Goal: Information Seeking & Learning: Learn about a topic

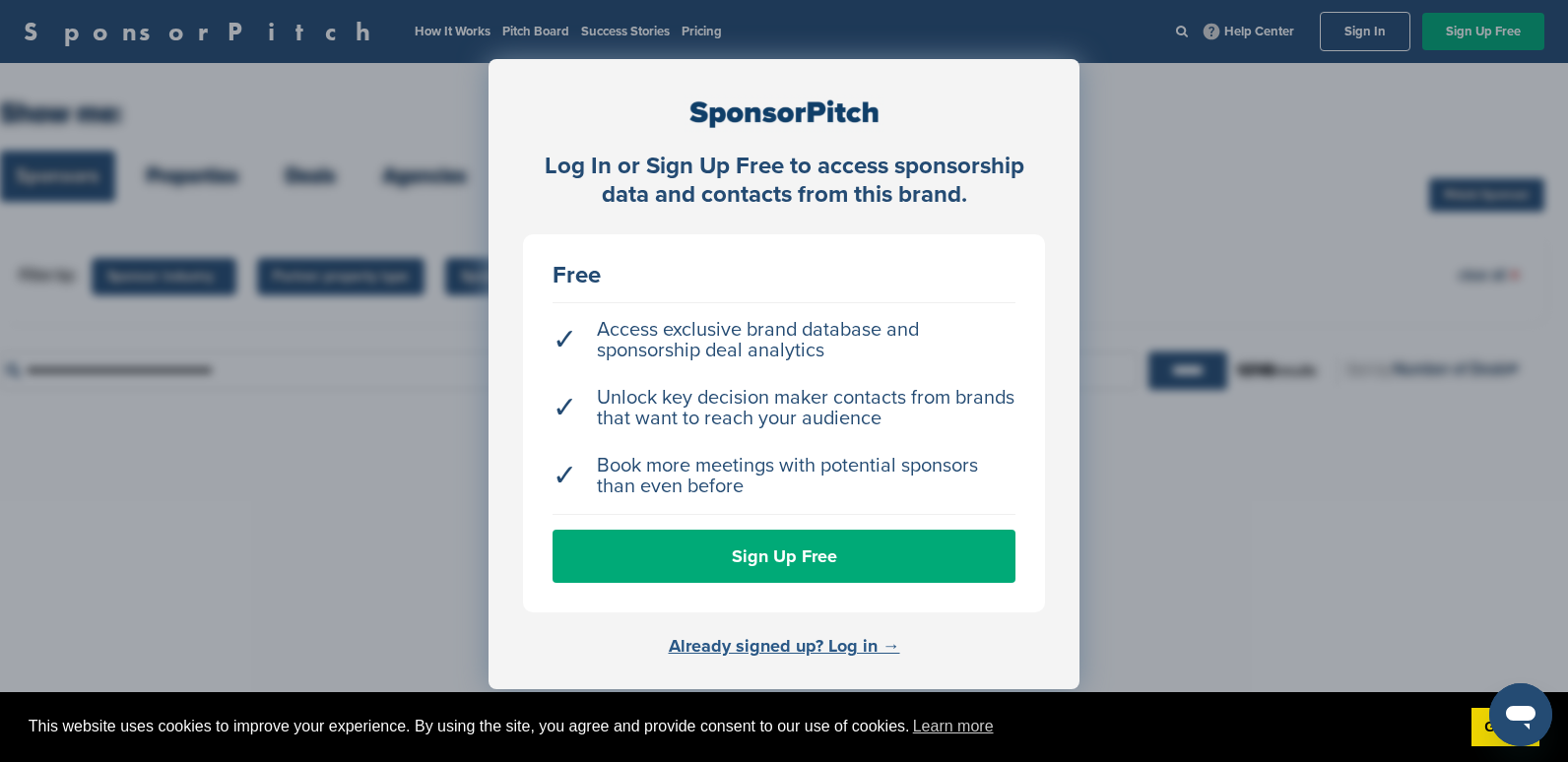
click at [857, 641] on link "Already signed up? Log in →" at bounding box center [784, 647] width 232 height 22
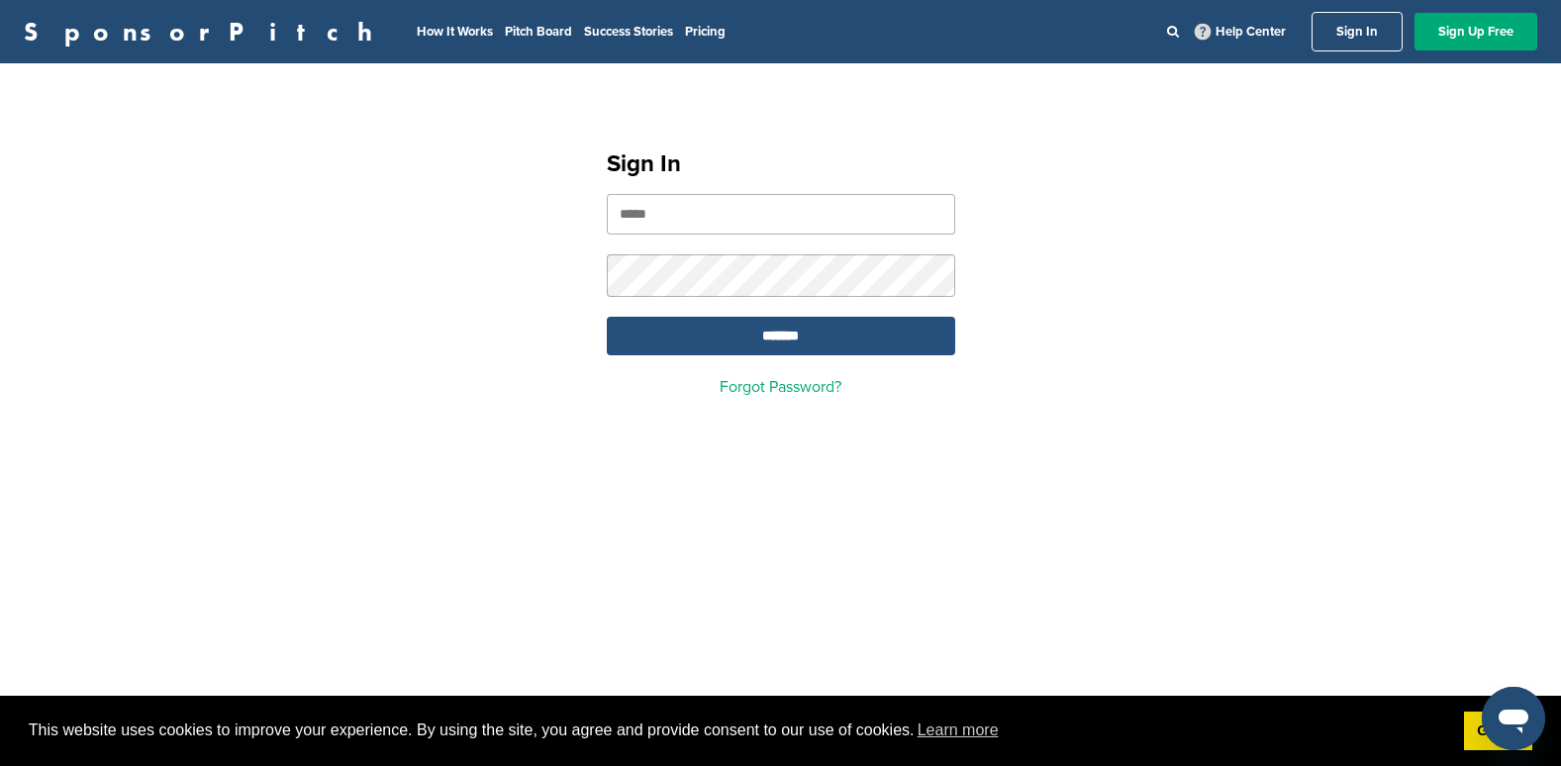
type input "**********"
click at [739, 336] on input "*******" at bounding box center [781, 336] width 348 height 39
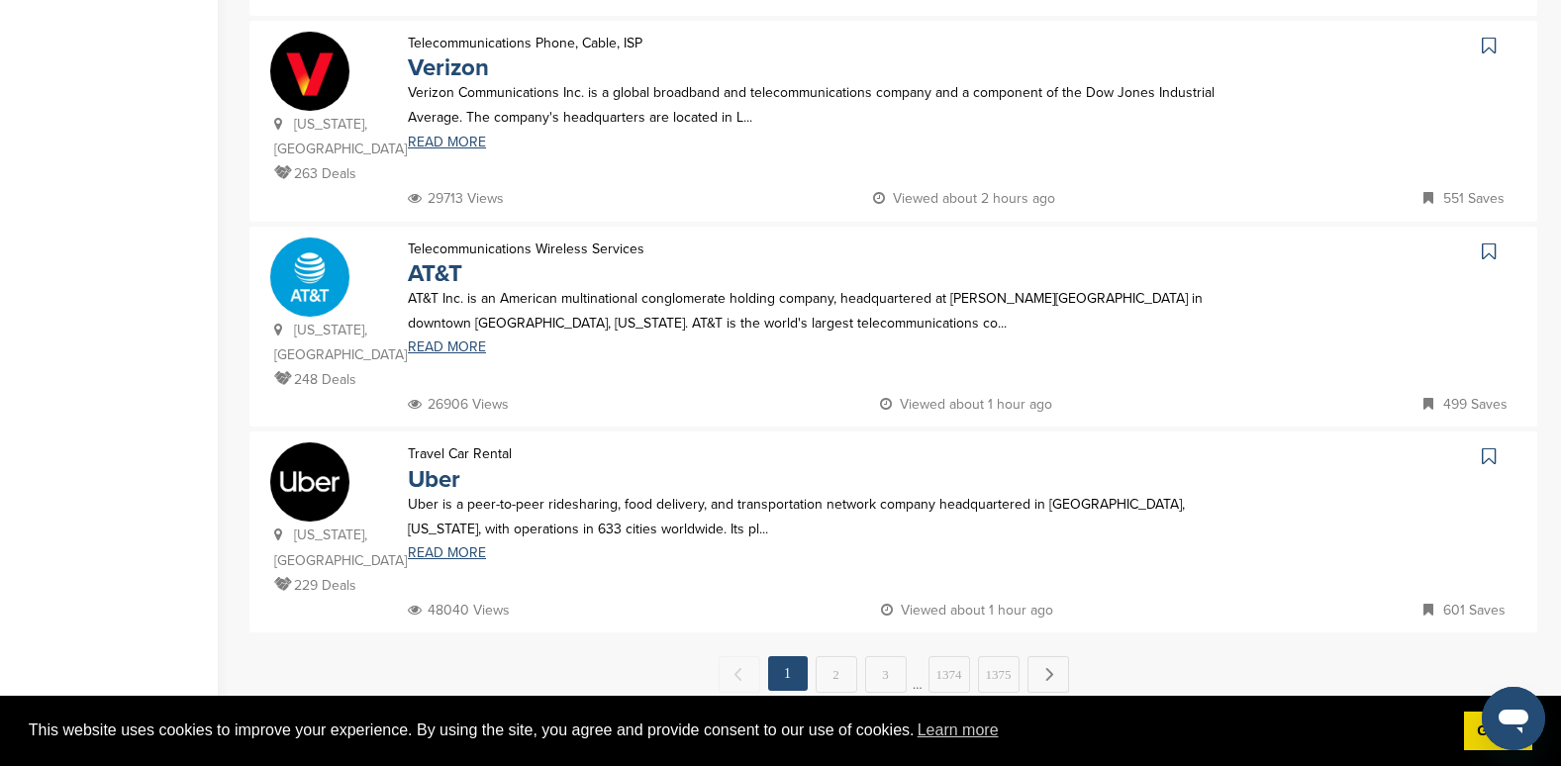
scroll to position [2079, 0]
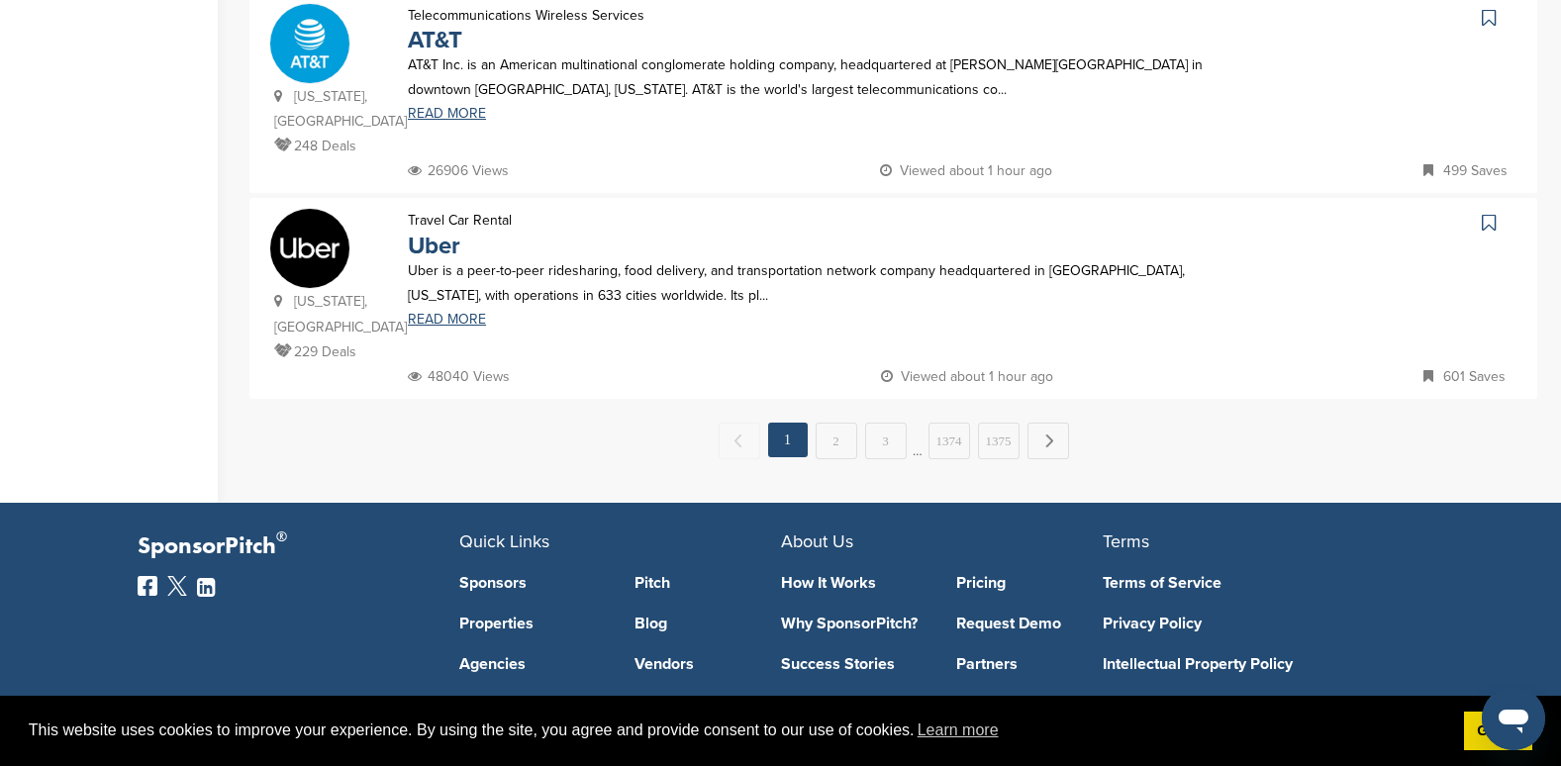
click at [468, 616] on link "Properties" at bounding box center [532, 624] width 147 height 16
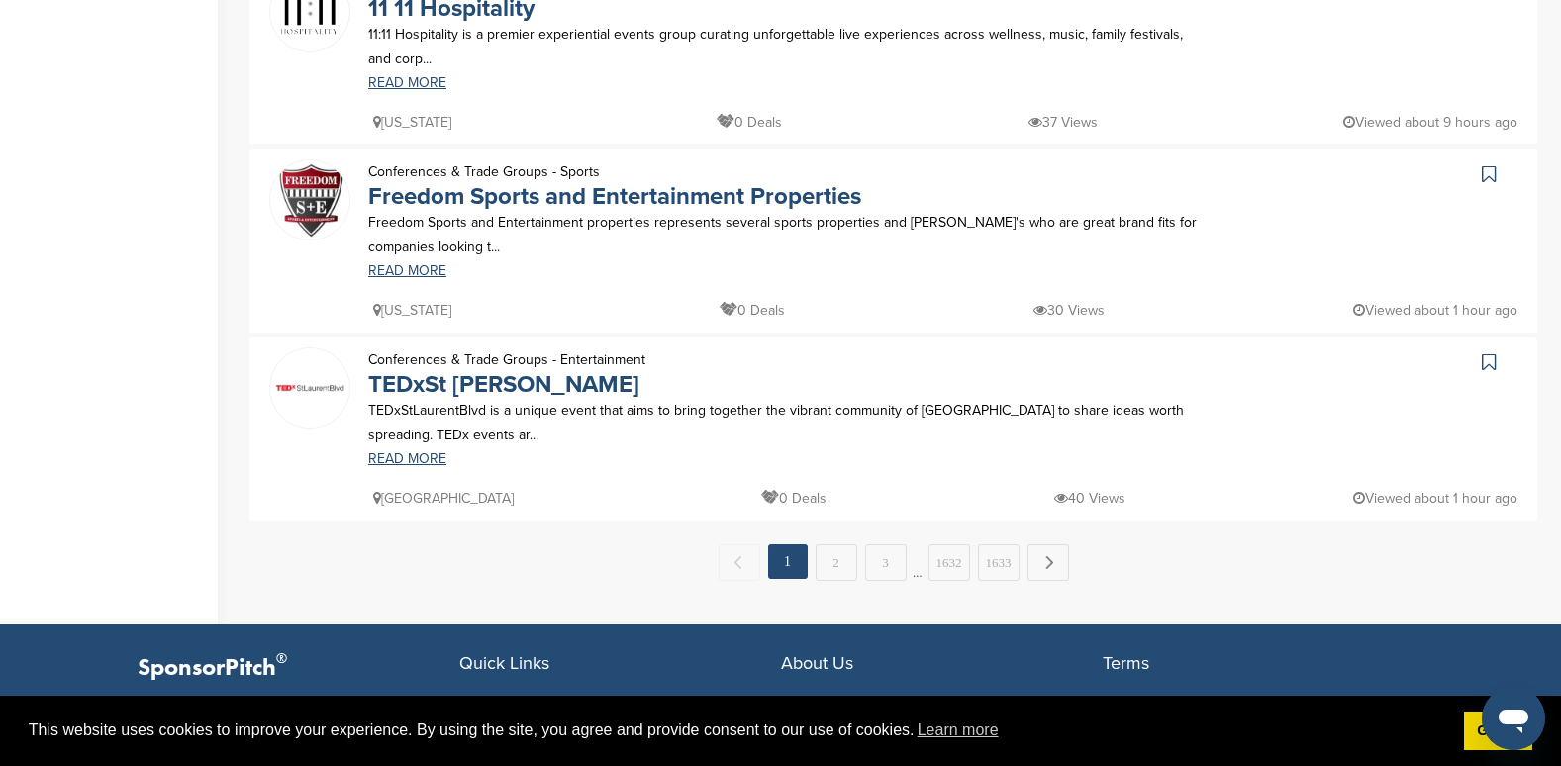
scroll to position [1782, 0]
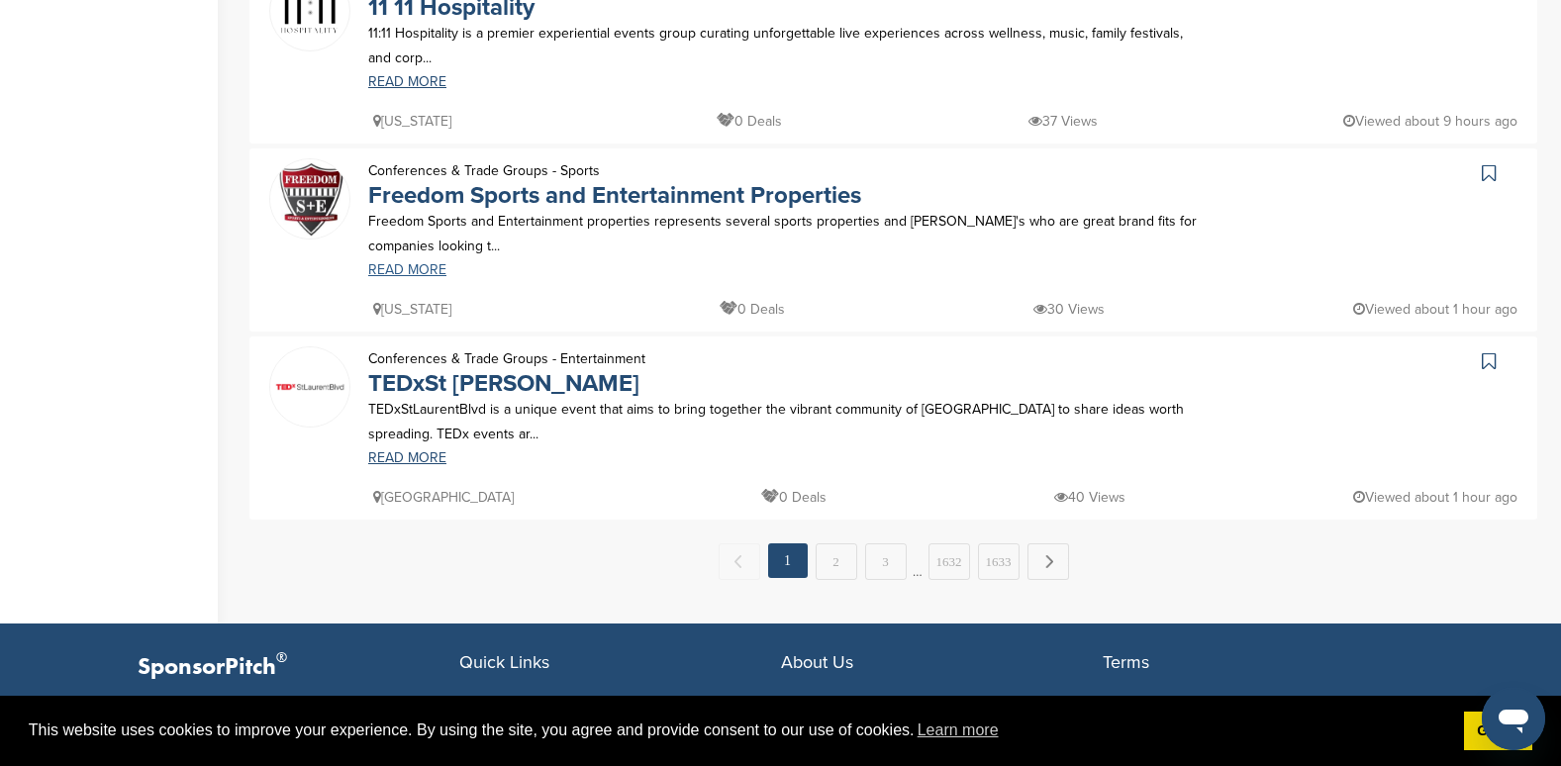
click at [398, 265] on link "READ MORE" at bounding box center [787, 270] width 838 height 14
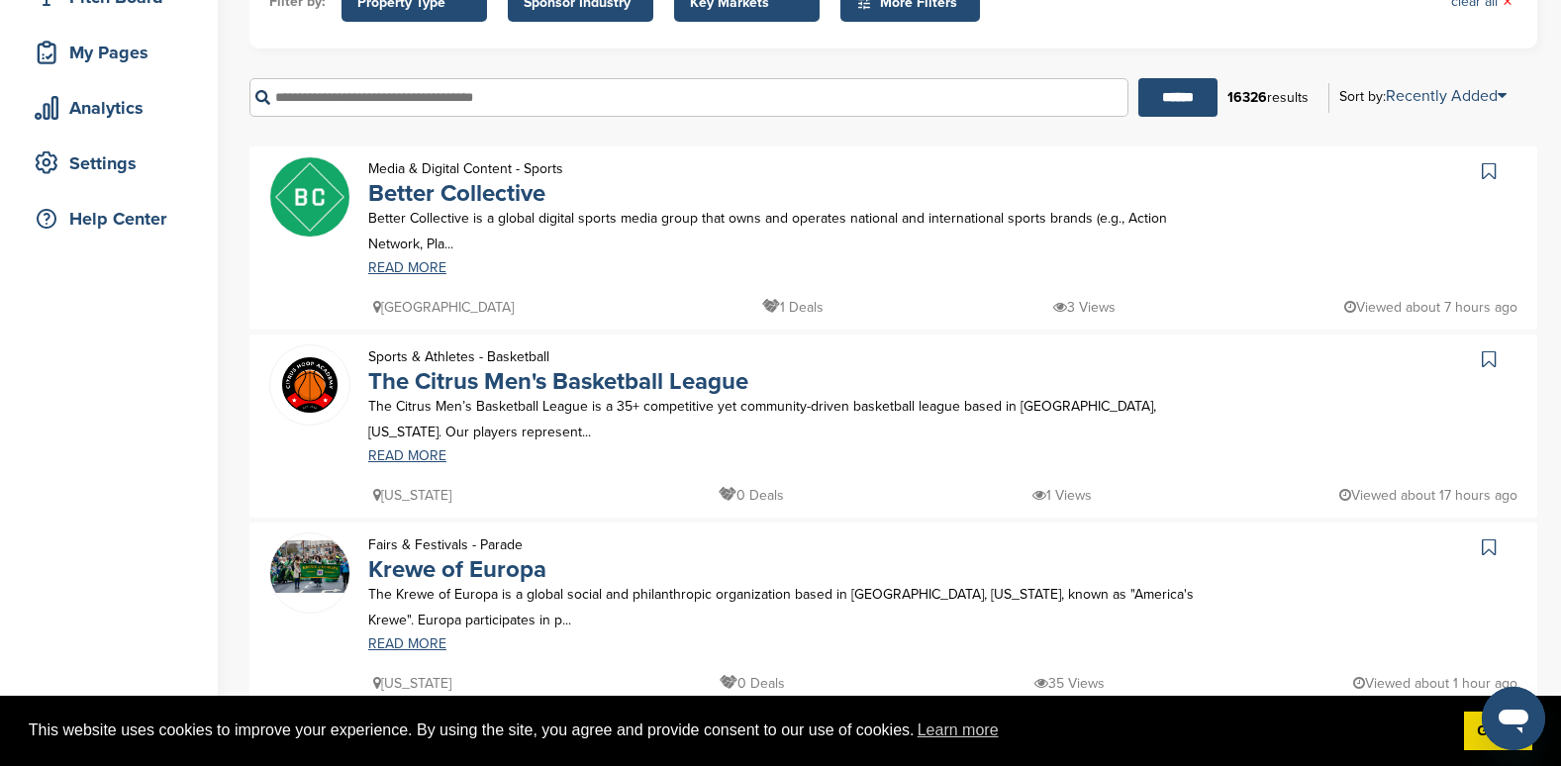
scroll to position [0, 0]
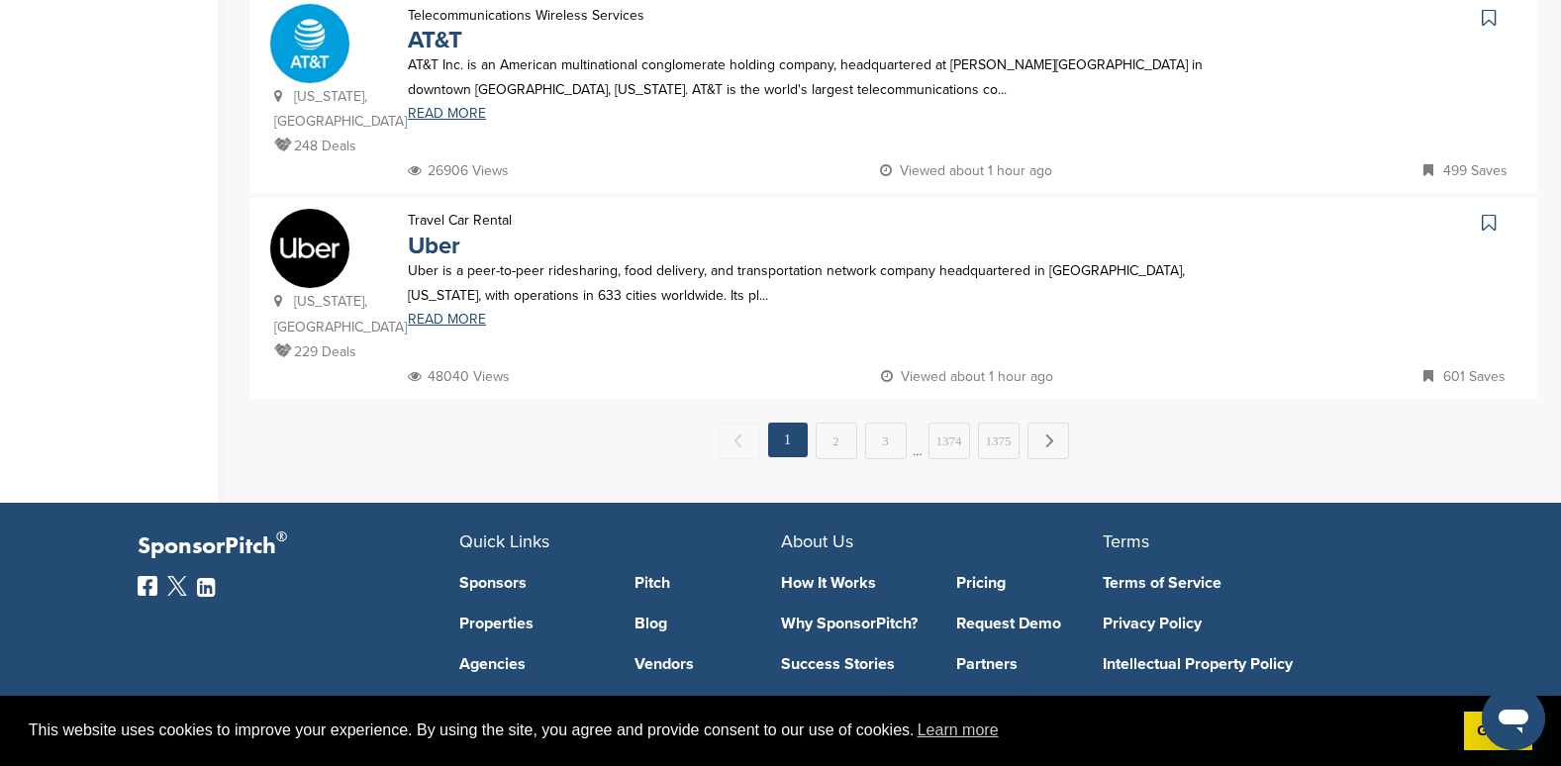
click at [662, 656] on link "Vendors" at bounding box center [708, 664] width 147 height 16
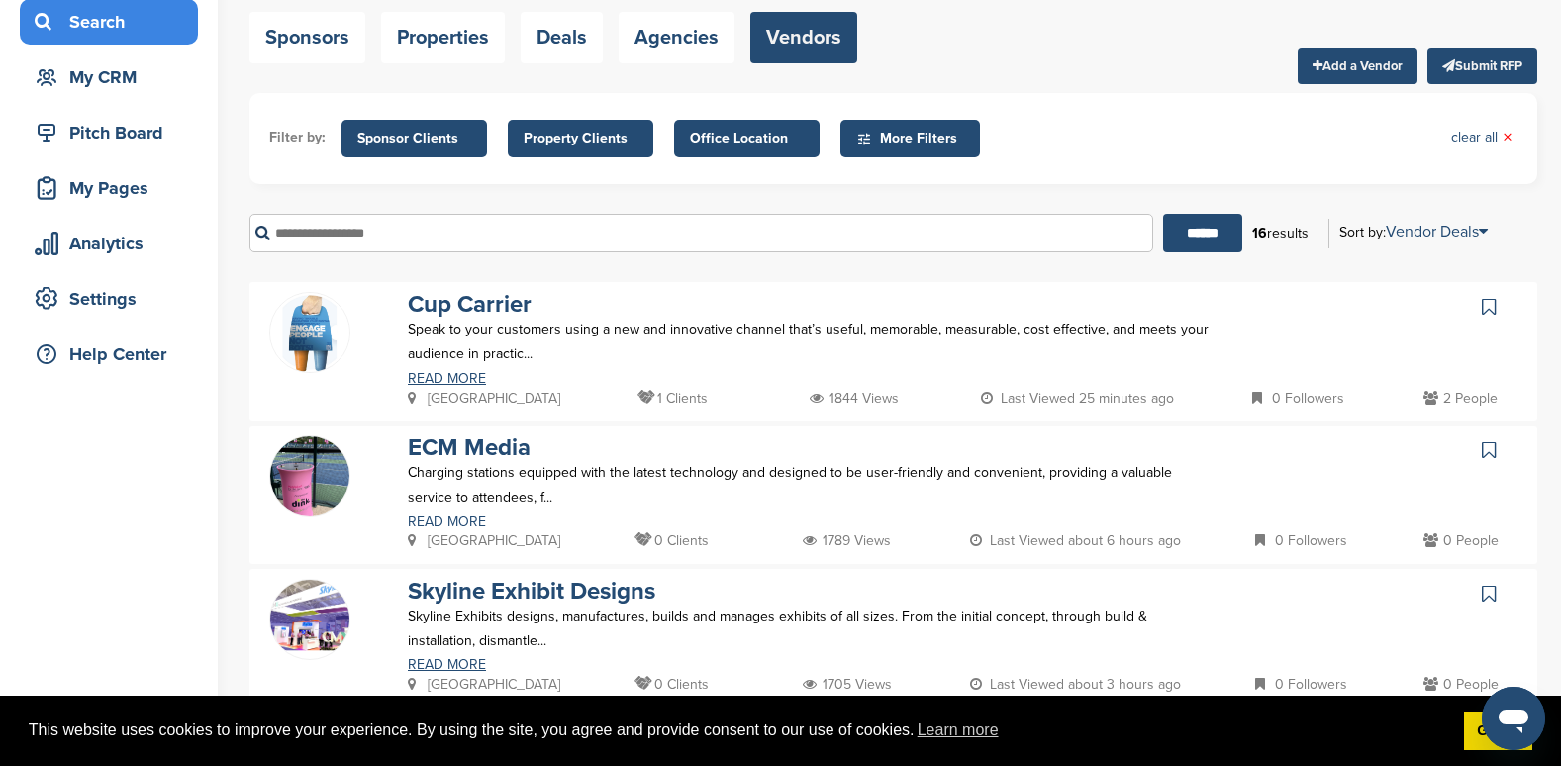
scroll to position [99, 0]
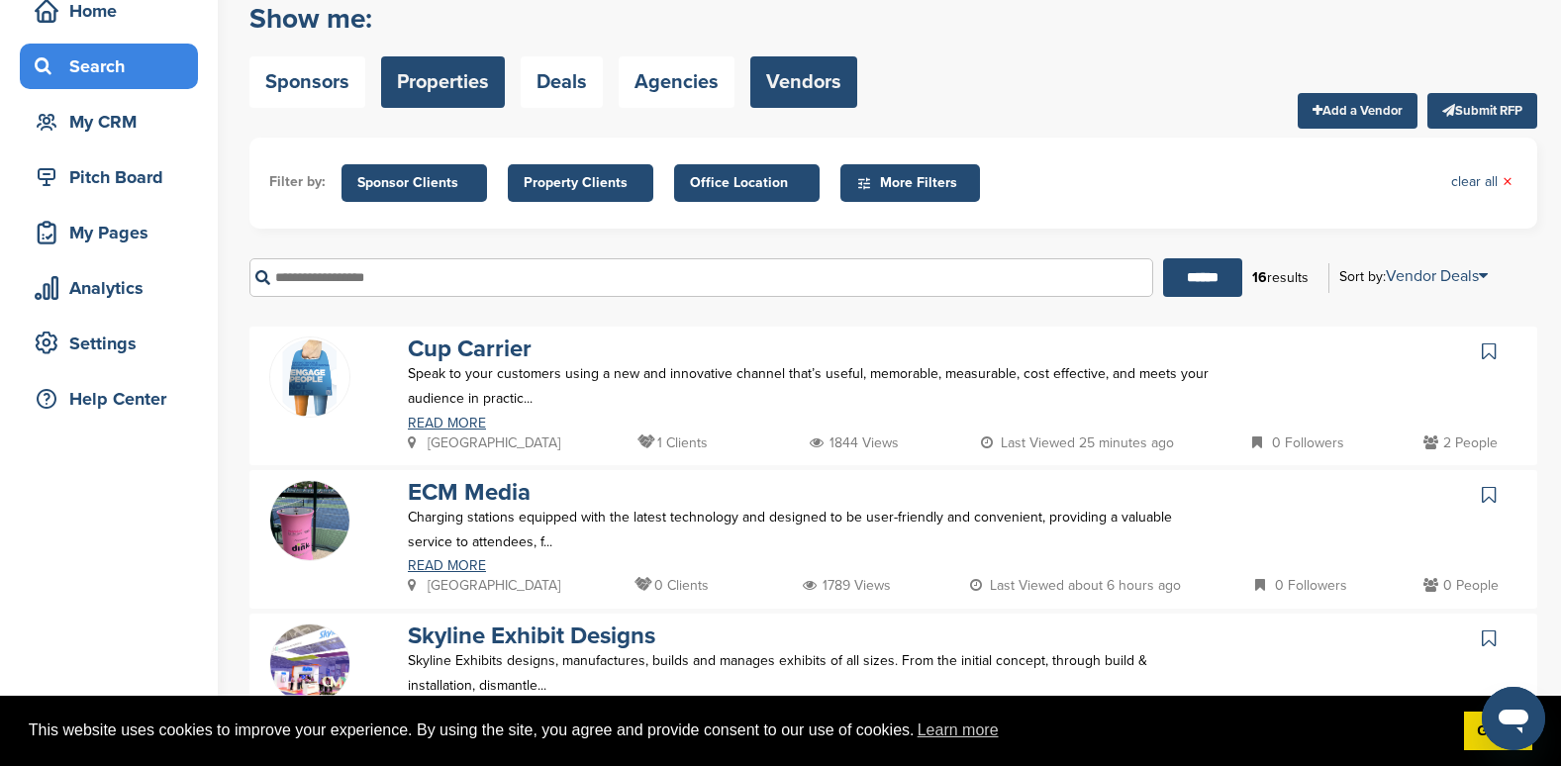
click at [428, 78] on link "Properties" at bounding box center [443, 81] width 124 height 51
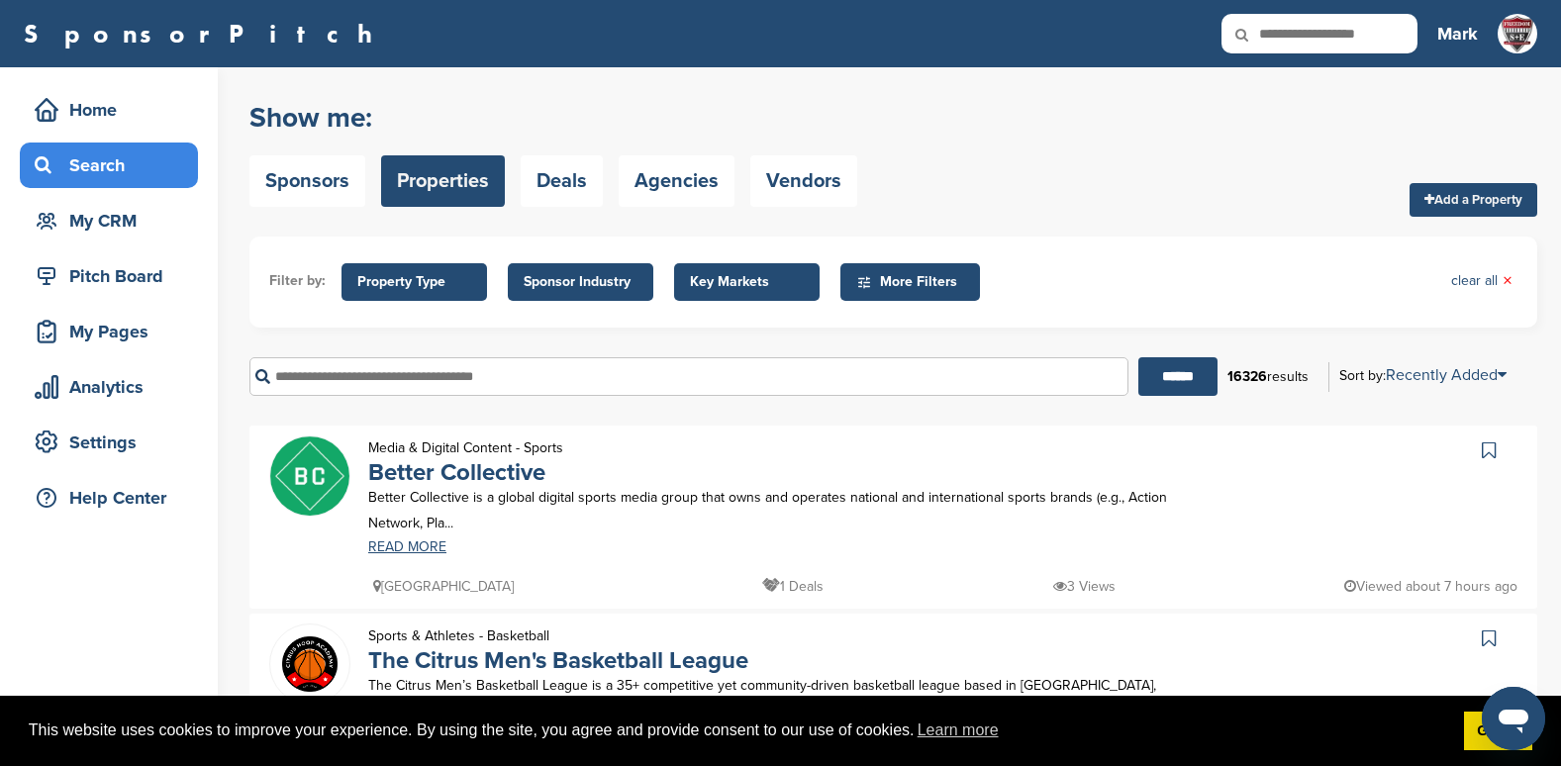
click at [589, 284] on span "Sponsor Industry" at bounding box center [581, 282] width 114 height 22
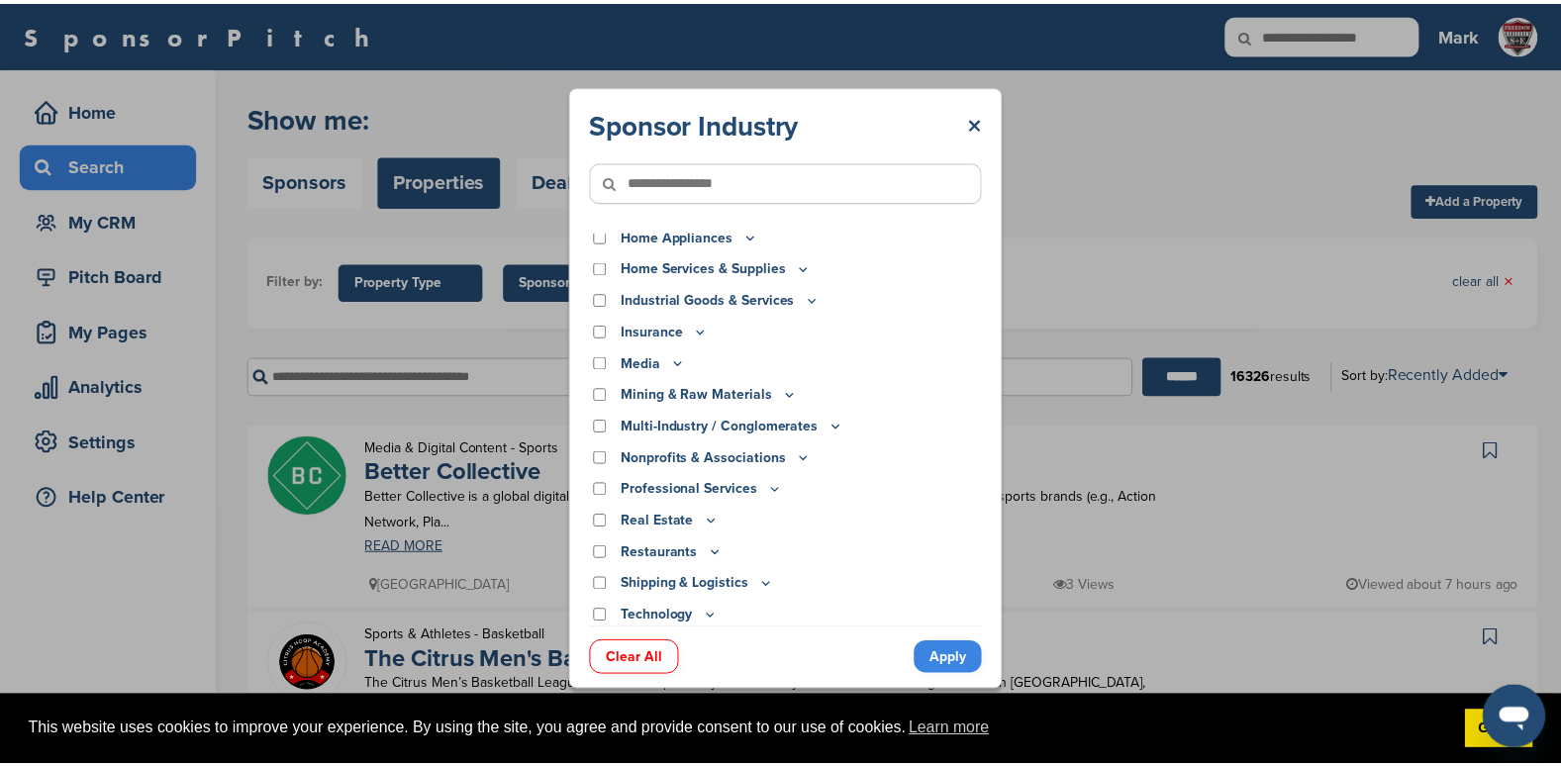
scroll to position [319, 0]
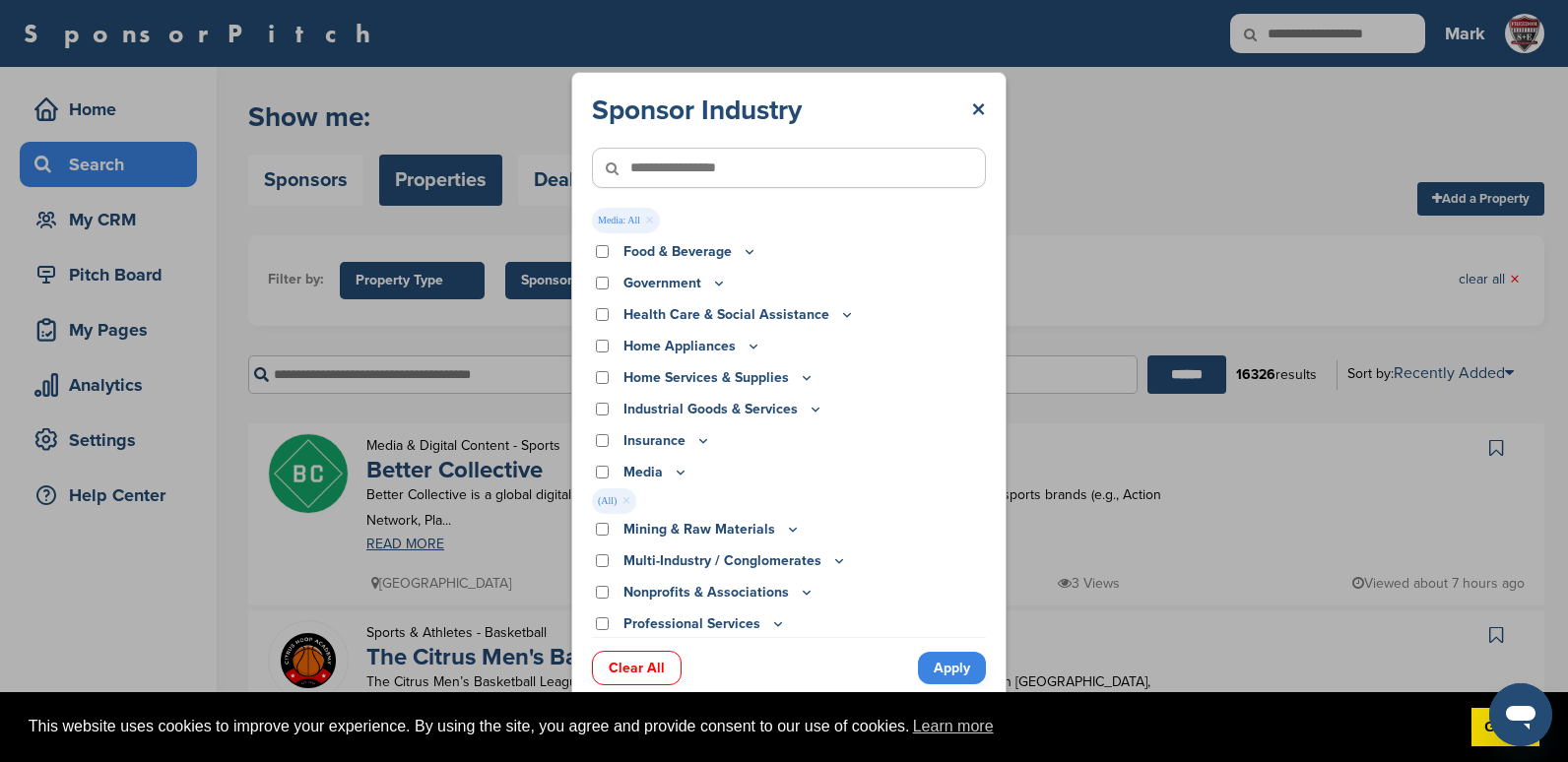
click at [940, 665] on link "Apply" at bounding box center [952, 667] width 68 height 33
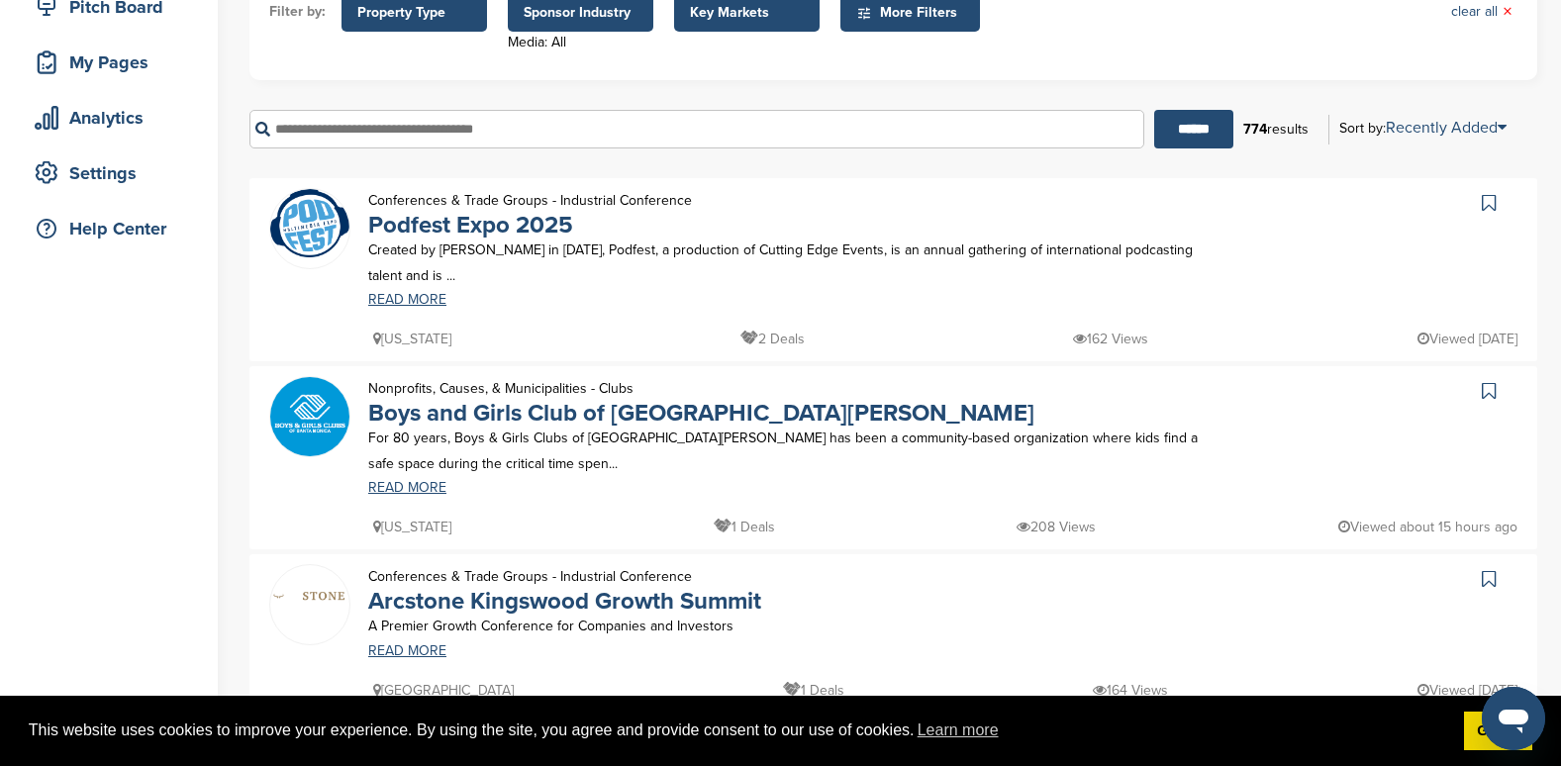
scroll to position [0, 0]
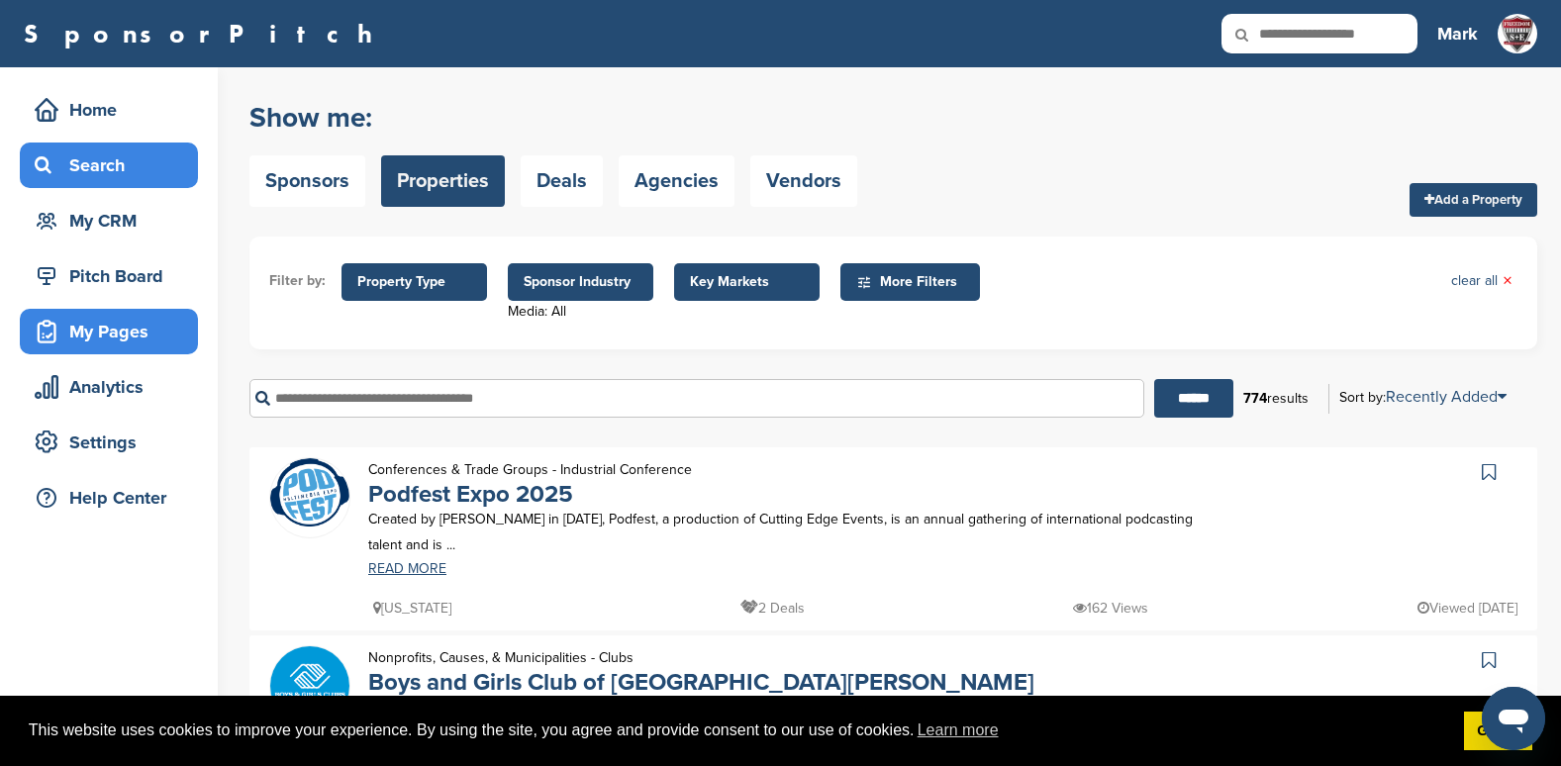
click at [98, 339] on div "My Pages" at bounding box center [114, 332] width 168 height 36
